Goal: Book appointment/travel/reservation

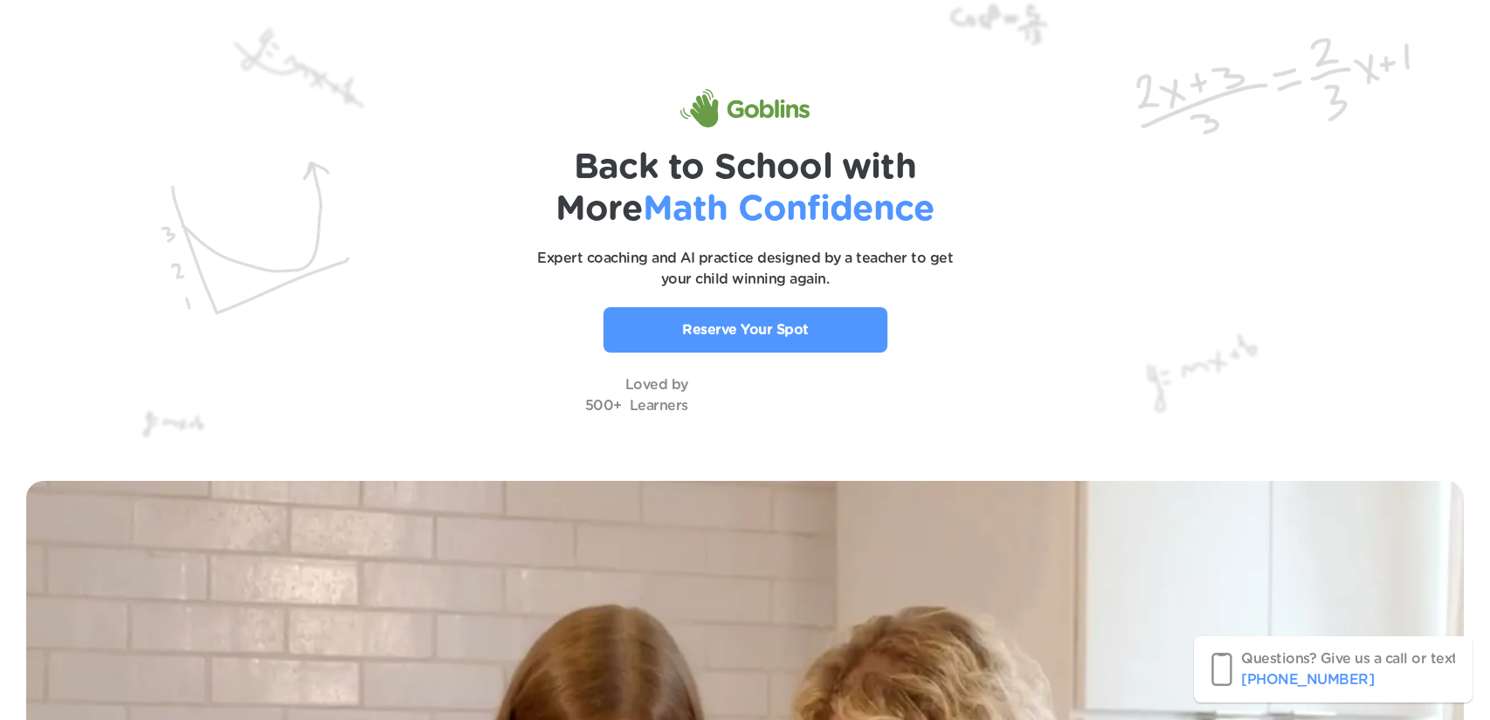
click at [780, 314] on link "Reserve Your Spot" at bounding box center [745, 329] width 284 height 45
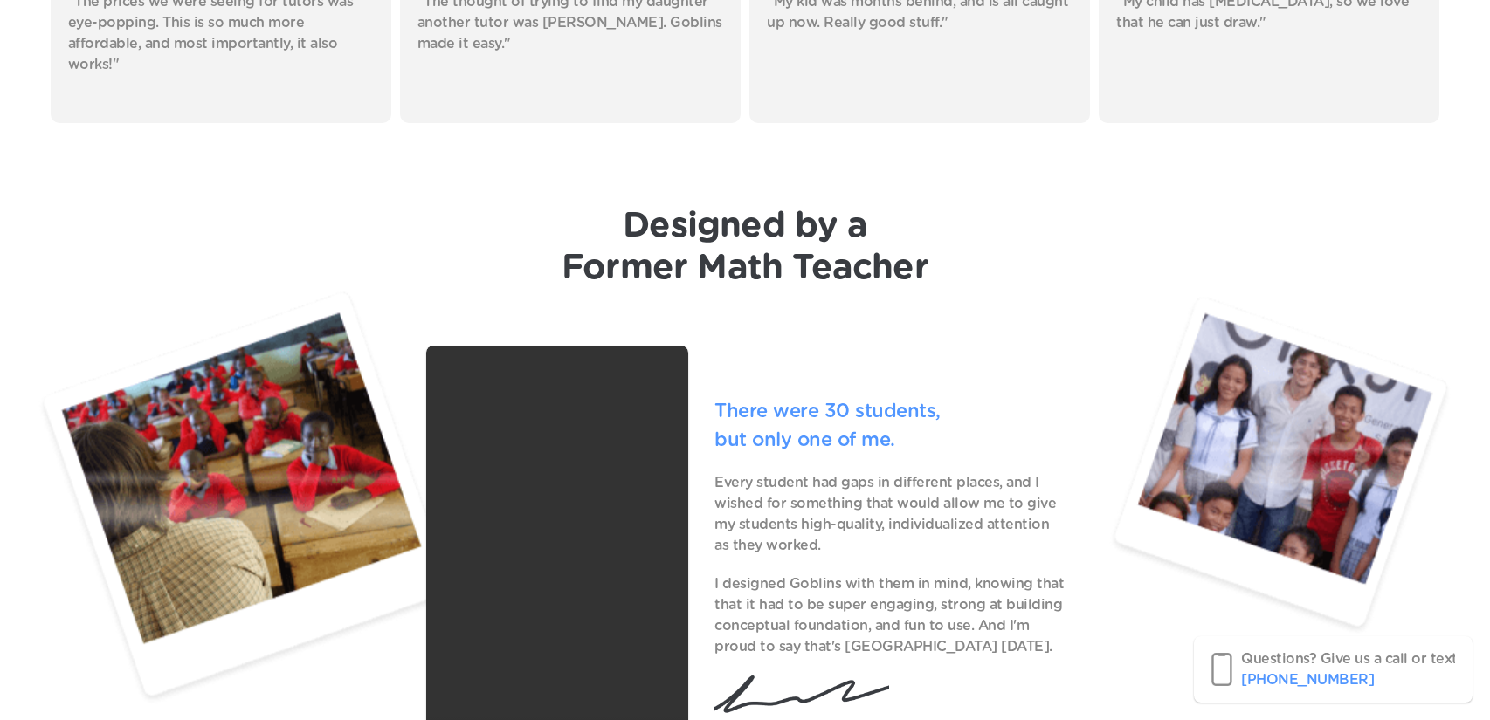
scroll to position [5158, 0]
